Goal: Task Accomplishment & Management: Use online tool/utility

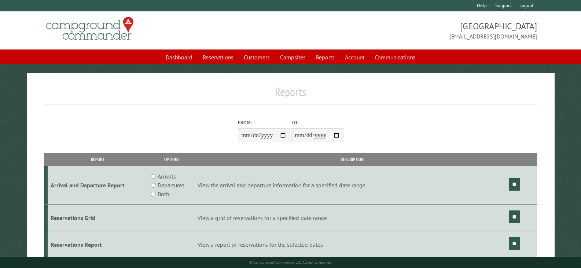
scroll to position [73, 0]
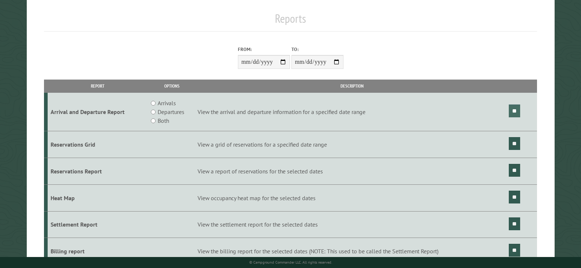
click at [515, 109] on input "**" at bounding box center [514, 110] width 11 height 13
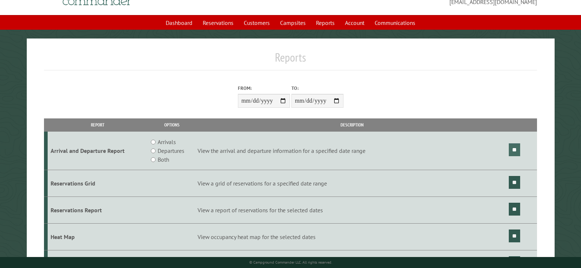
scroll to position [0, 0]
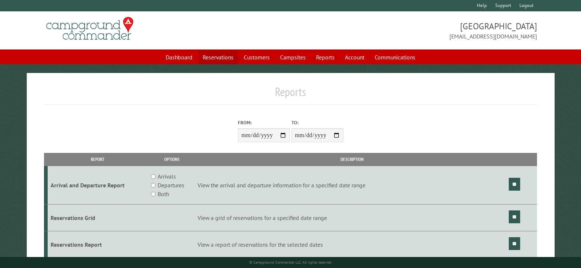
click at [222, 55] on link "Reservations" at bounding box center [218, 57] width 40 height 14
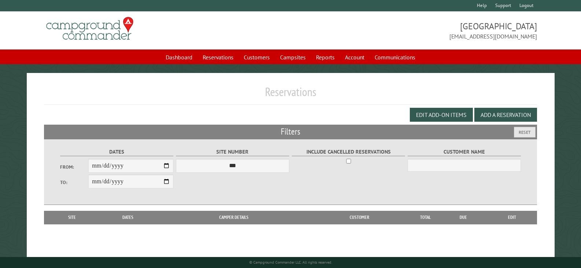
click at [319, 104] on h1 "Reservations" at bounding box center [290, 95] width 493 height 20
click at [340, 96] on h1 "Reservations" at bounding box center [290, 95] width 493 height 20
